Goal: Transaction & Acquisition: Purchase product/service

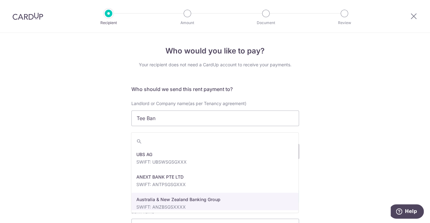
scroll to position [108, 0]
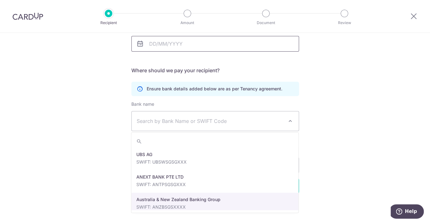
click at [206, 44] on input "Tenancy expiry date" at bounding box center [215, 44] width 168 height 16
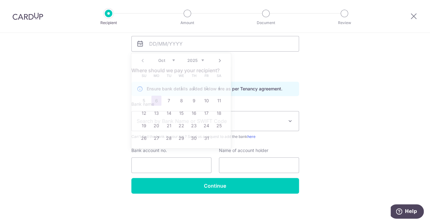
click at [285, 71] on h5 "Where should we pay your recipient?" at bounding box center [215, 71] width 168 height 8
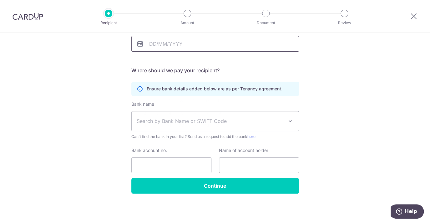
click at [182, 44] on input "Tenancy expiry date" at bounding box center [215, 44] width 168 height 16
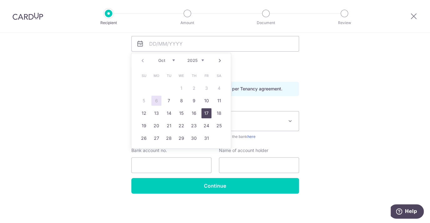
click at [209, 112] on link "17" at bounding box center [207, 113] width 10 height 10
type input "17/10/2025"
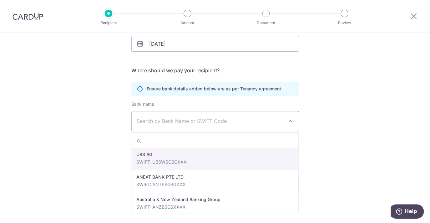
click at [207, 121] on span "Search by Bank Name or SWIFT Code" at bounding box center [210, 121] width 147 height 8
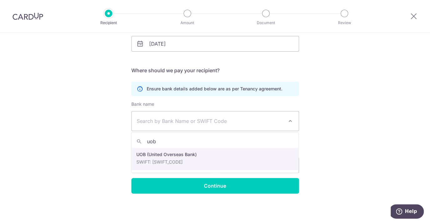
type input "uob"
select select "18"
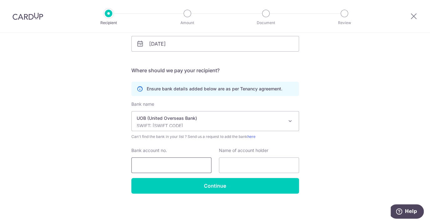
click at [177, 172] on input "Bank account no." at bounding box center [171, 165] width 80 height 16
type input "1301422569"
click at [279, 165] on input "text" at bounding box center [259, 165] width 80 height 16
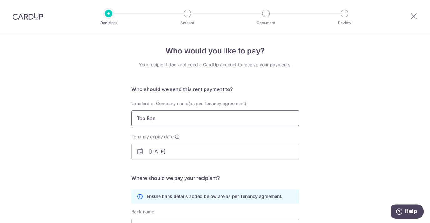
type input "Tee Ban Han"
click at [258, 118] on input "Tee Ban" at bounding box center [215, 118] width 168 height 16
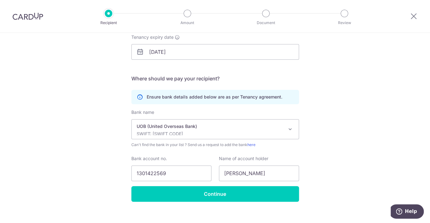
scroll to position [98, 0]
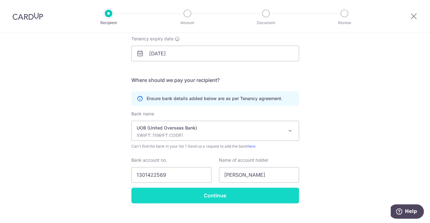
type input "Tee Ban Han"
click at [244, 194] on input "Continue" at bounding box center [215, 196] width 168 height 16
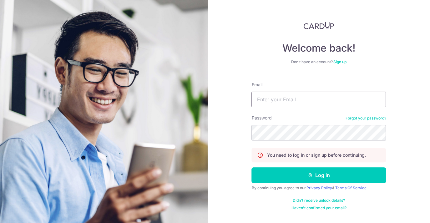
click at [298, 98] on input "Email" at bounding box center [319, 100] width 135 height 16
type input "bryanyeess@gmail.com"
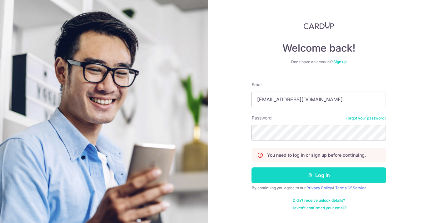
click at [310, 172] on button "Log in" at bounding box center [319, 175] width 135 height 16
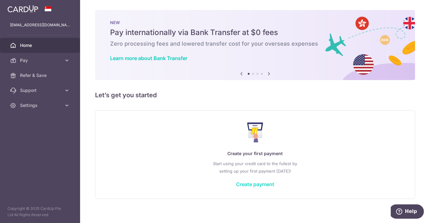
click at [252, 184] on link "Create payment" at bounding box center [255, 184] width 38 height 6
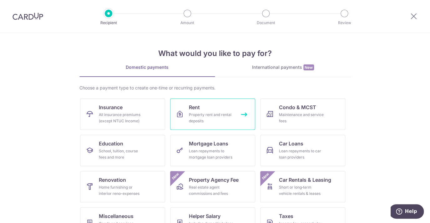
click at [207, 121] on div "Property rent and rental deposits" at bounding box center [211, 118] width 45 height 13
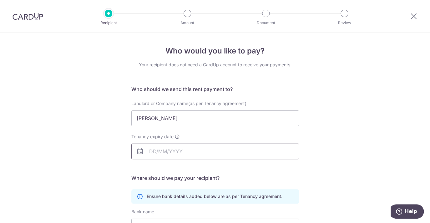
type input "Tee Ban Han"
click at [206, 152] on input "Tenancy expiry date" at bounding box center [215, 152] width 168 height 16
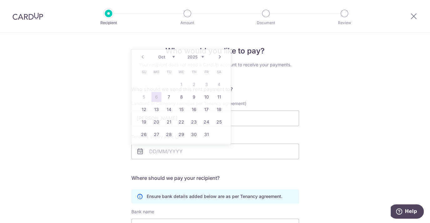
click at [220, 178] on h5 "Where should we pay your recipient?" at bounding box center [215, 178] width 168 height 8
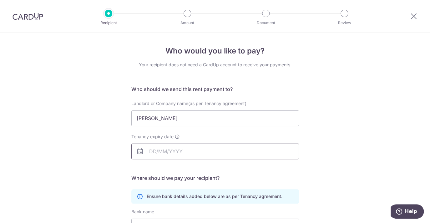
click at [189, 154] on input "Tenancy expiry date" at bounding box center [215, 152] width 168 height 16
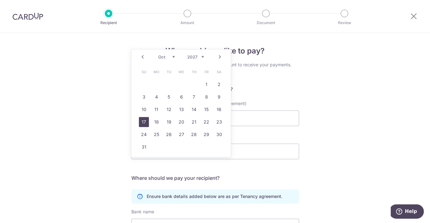
click at [142, 123] on link "17" at bounding box center [144, 122] width 10 height 10
type input "17/10/2027"
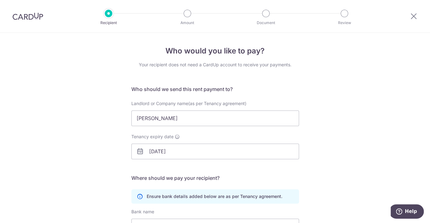
scroll to position [77, 0]
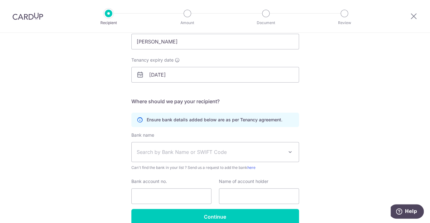
click at [203, 155] on span "Search by Bank Name or SWIFT Code" at bounding box center [210, 152] width 147 height 8
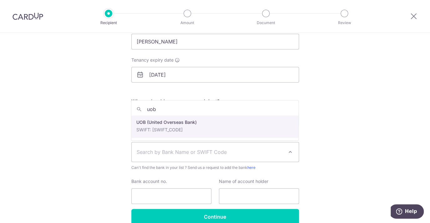
type input "uob"
select select "18"
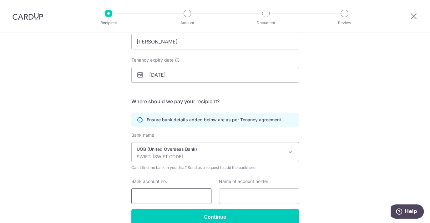
click at [169, 191] on input "Bank account no." at bounding box center [171, 196] width 80 height 16
click at [169, 197] on input "Bank account no." at bounding box center [171, 196] width 80 height 16
type input "1301422569"
click at [240, 196] on input "text" at bounding box center [259, 196] width 80 height 16
type input "Tee Ban Han"
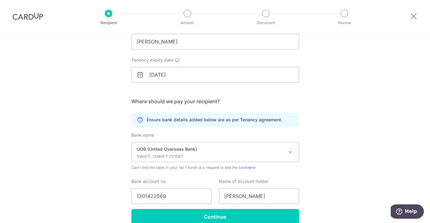
click at [337, 165] on div "Who would you like to pay? Your recipient does not need a CardUp account to rec…" at bounding box center [215, 105] width 430 height 298
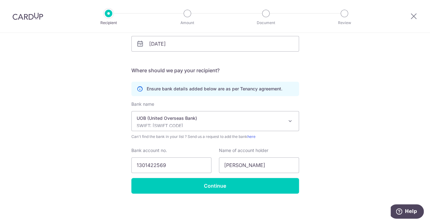
click at [269, 194] on div "Who would you like to pay? Your recipient does not need a CardUp account to rec…" at bounding box center [215, 74] width 430 height 298
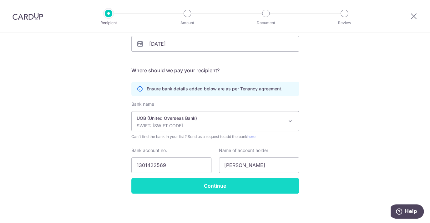
click at [271, 187] on input "Continue" at bounding box center [215, 186] width 168 height 16
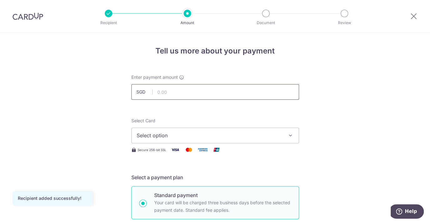
click at [196, 95] on input "text" at bounding box center [215, 92] width 168 height 16
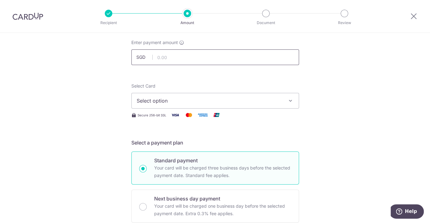
scroll to position [12, 0]
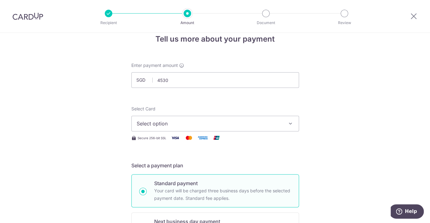
type input "4,530.00"
click at [197, 129] on button "Select option" at bounding box center [215, 124] width 168 height 16
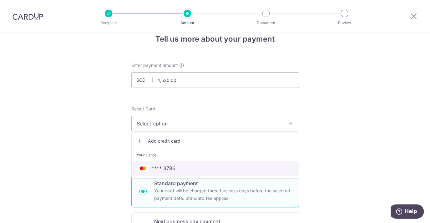
click at [181, 168] on span "**** 3786" at bounding box center [215, 169] width 157 height 8
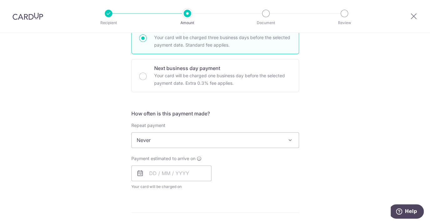
scroll to position [165, 0]
click at [240, 142] on span "Never" at bounding box center [215, 140] width 167 height 15
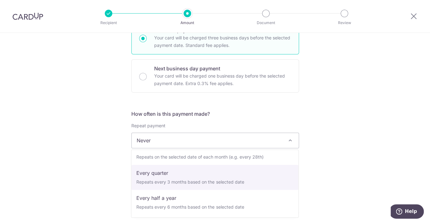
scroll to position [0, 0]
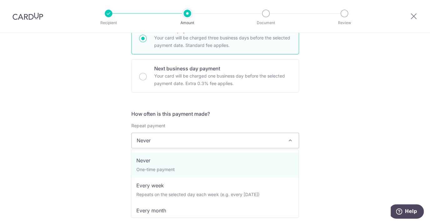
click at [338, 156] on div "Tell us more about your payment Enter payment amount SGD 4,530.00 4530.00 Recip…" at bounding box center [215, 151] width 430 height 566
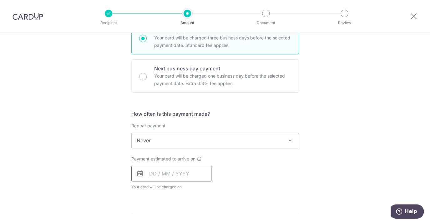
click at [151, 176] on input "text" at bounding box center [171, 174] width 80 height 16
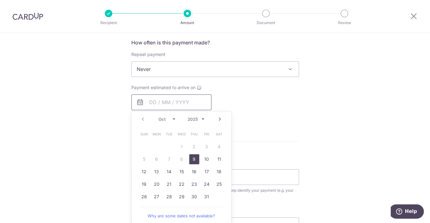
scroll to position [257, 0]
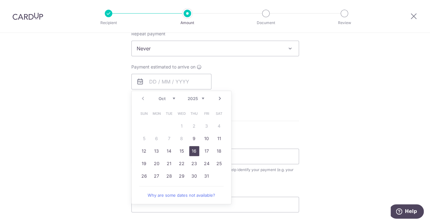
click at [195, 154] on link "16" at bounding box center [194, 151] width 10 height 10
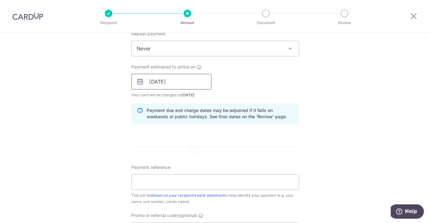
click at [187, 76] on input "16/10/2025" at bounding box center [171, 82] width 80 height 16
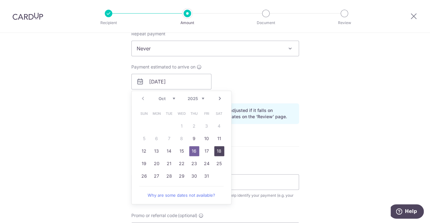
click at [218, 151] on link "18" at bounding box center [219, 151] width 10 height 10
type input "[DATE]"
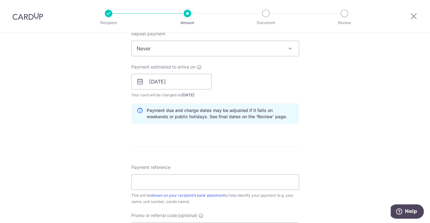
click at [219, 151] on form "Enter payment amount SGD 4,530.00 4530.00 Recipient added successfully! Select …" at bounding box center [215, 77] width 168 height 521
click at [194, 180] on input "Payment reference" at bounding box center [215, 182] width 168 height 16
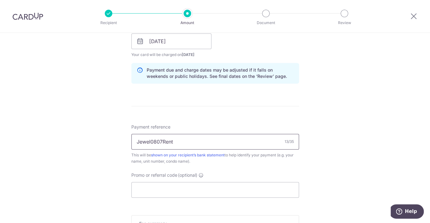
scroll to position [314, 0]
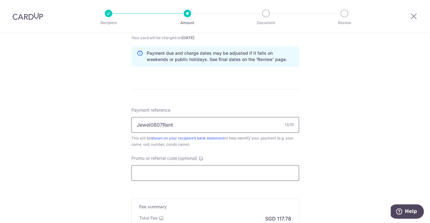
type input "Jewel0807Rent"
click at [208, 178] on input "Promo or referral code (optional)" at bounding box center [215, 173] width 168 height 16
paste input "SAVERENT179"
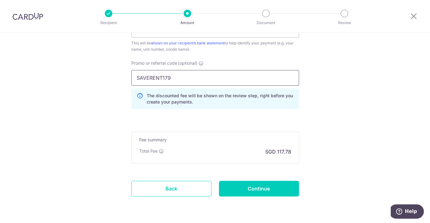
scroll to position [430, 0]
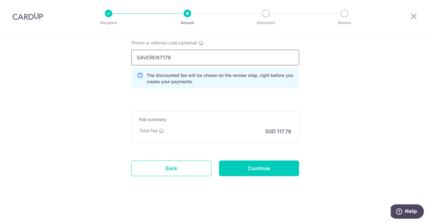
type input "SAVERENT179"
click at [257, 69] on div "The discounted fee will be shown on the review step, right before you create yo…" at bounding box center [215, 78] width 168 height 21
click at [256, 58] on input "SAVERENT179" at bounding box center [215, 58] width 168 height 16
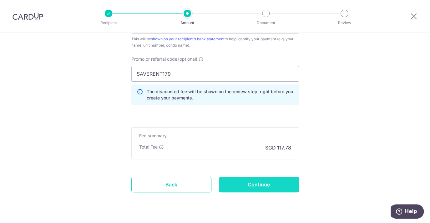
click at [253, 187] on input "Continue" at bounding box center [259, 185] width 80 height 16
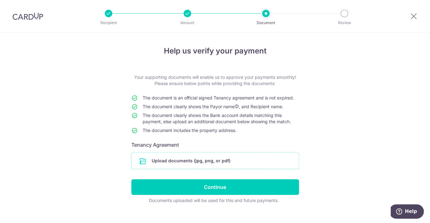
click at [169, 162] on input "file" at bounding box center [215, 161] width 167 height 16
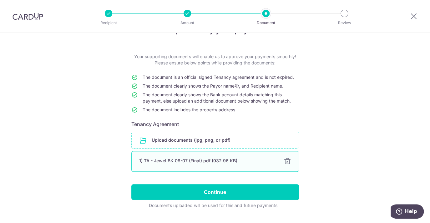
scroll to position [25, 0]
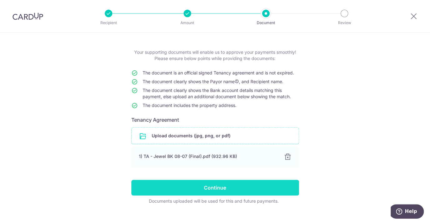
click at [234, 189] on input "Continue" at bounding box center [215, 188] width 168 height 16
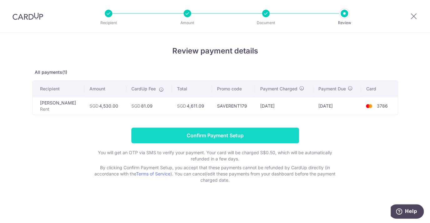
click at [255, 139] on input "Confirm Payment Setup" at bounding box center [215, 136] width 168 height 16
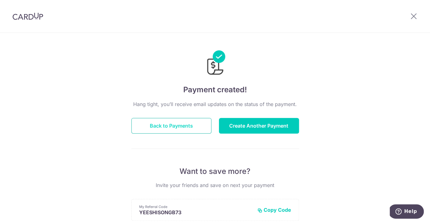
click at [198, 127] on button "Back to Payments" at bounding box center [171, 126] width 80 height 16
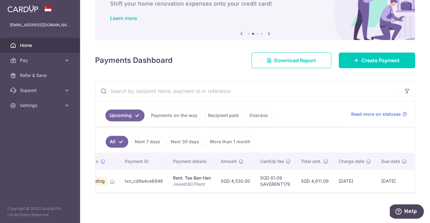
scroll to position [0, 70]
